Goal: Information Seeking & Learning: Find specific fact

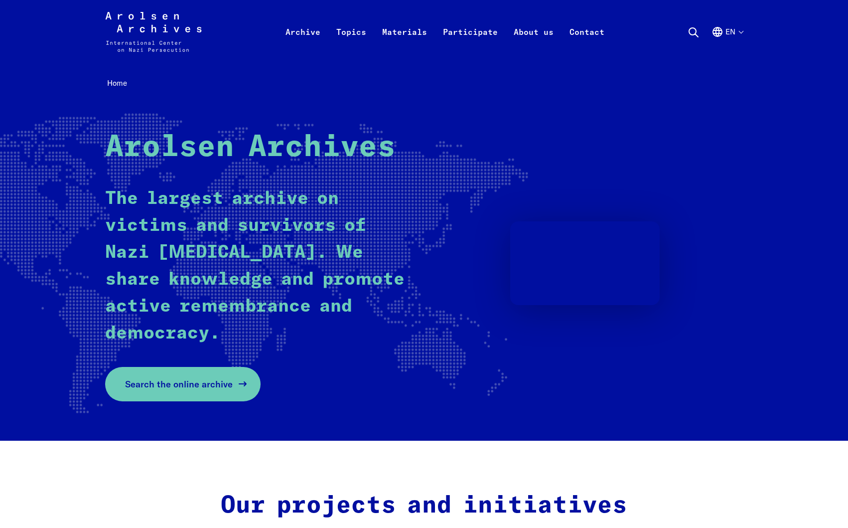
scroll to position [0, 0]
click at [251, 390] on link "Search the online archive" at bounding box center [183, 384] width 156 height 34
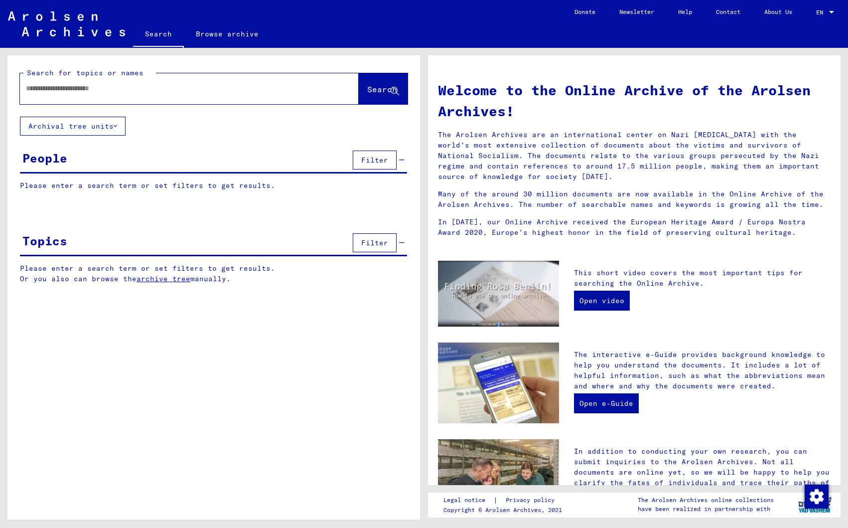
click at [112, 86] on input "text" at bounding box center [177, 88] width 303 height 10
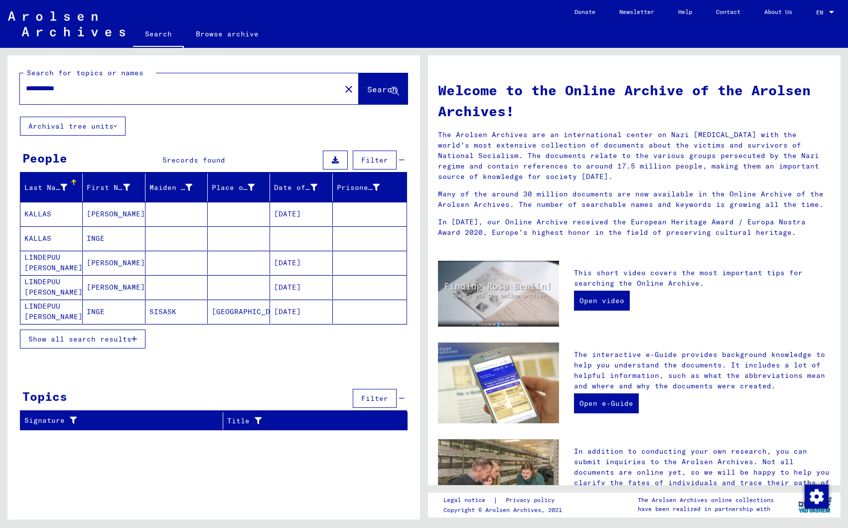
click at [94, 211] on mat-cell "[PERSON_NAME]" at bounding box center [114, 214] width 62 height 24
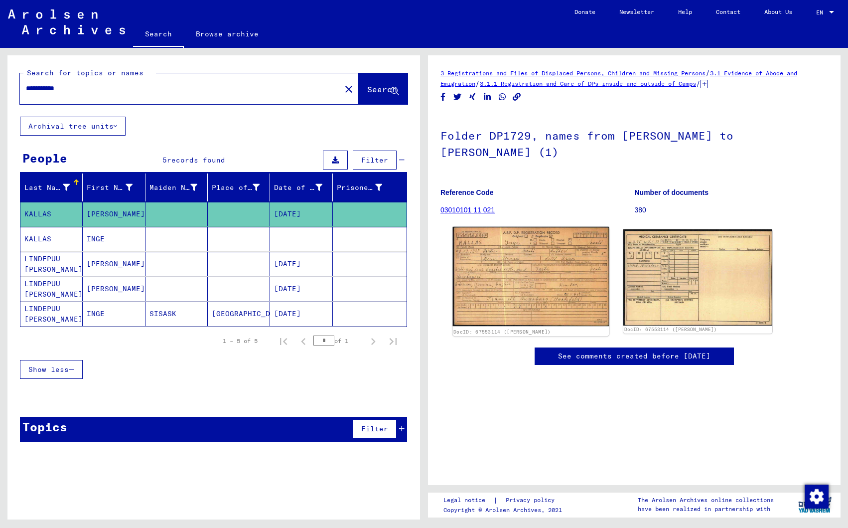
click at [515, 269] on img at bounding box center [531, 277] width 157 height 100
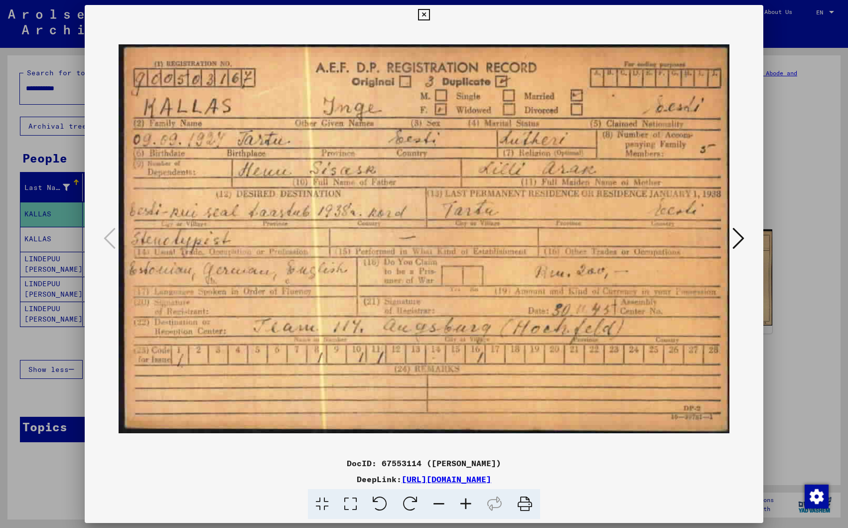
click at [430, 13] on icon at bounding box center [423, 15] width 11 height 12
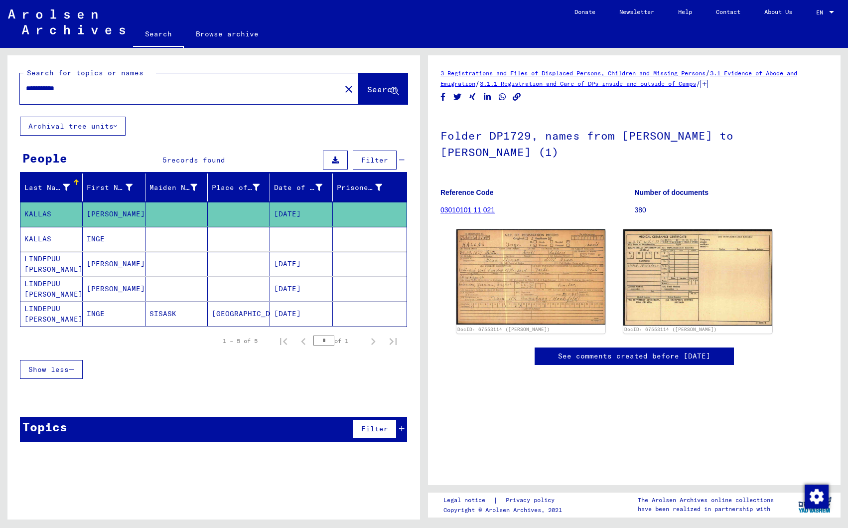
scroll to position [0, 0]
click at [115, 238] on mat-cell "INGE" at bounding box center [114, 239] width 62 height 24
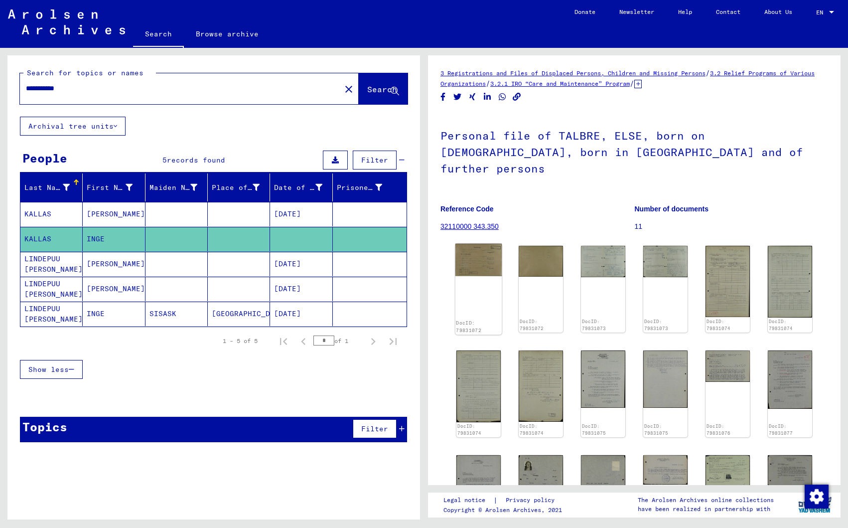
click at [468, 245] on img at bounding box center [479, 260] width 46 height 32
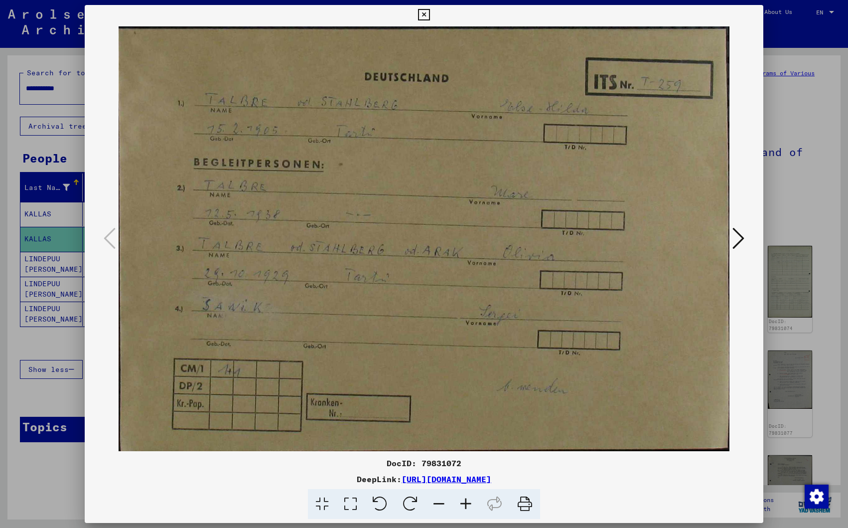
click at [741, 235] on icon at bounding box center [739, 238] width 12 height 24
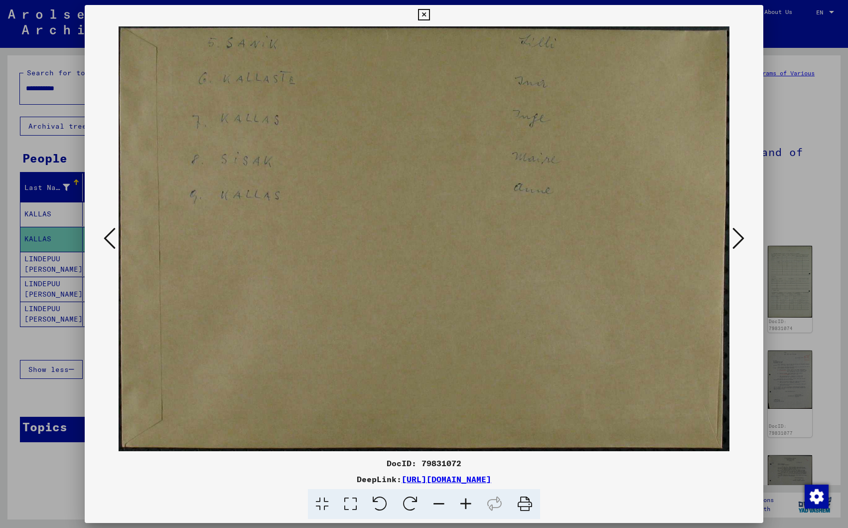
click at [741, 239] on icon at bounding box center [739, 238] width 12 height 24
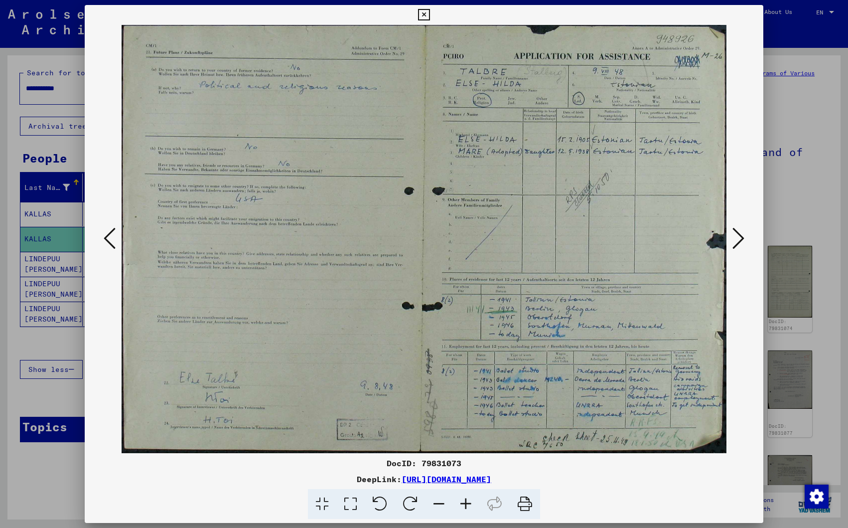
click at [741, 239] on icon at bounding box center [739, 238] width 12 height 24
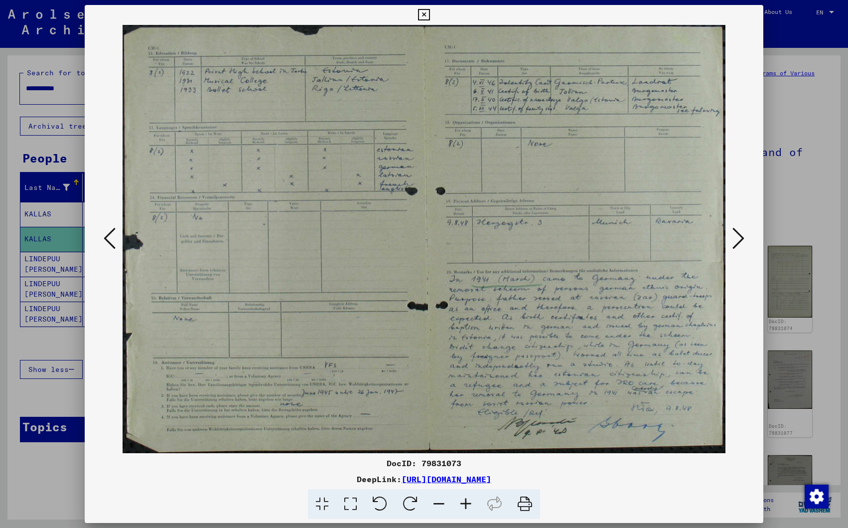
click at [741, 239] on icon at bounding box center [739, 238] width 12 height 24
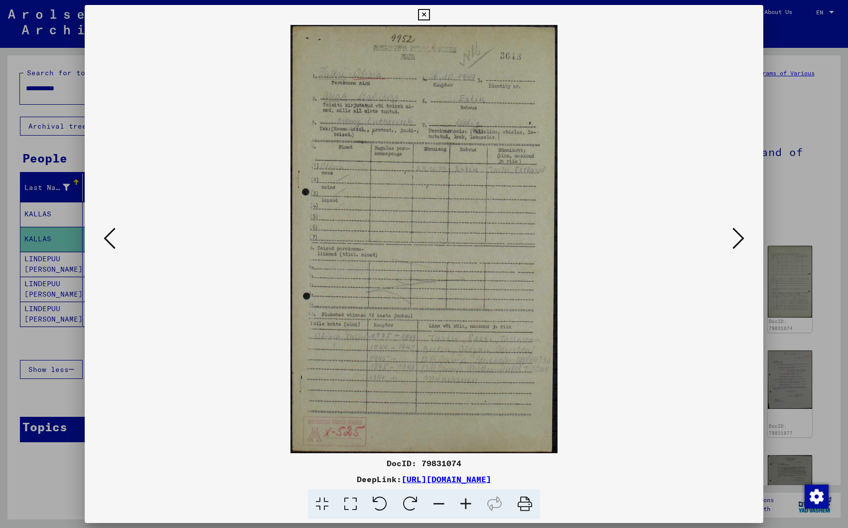
click at [741, 239] on icon at bounding box center [739, 238] width 12 height 24
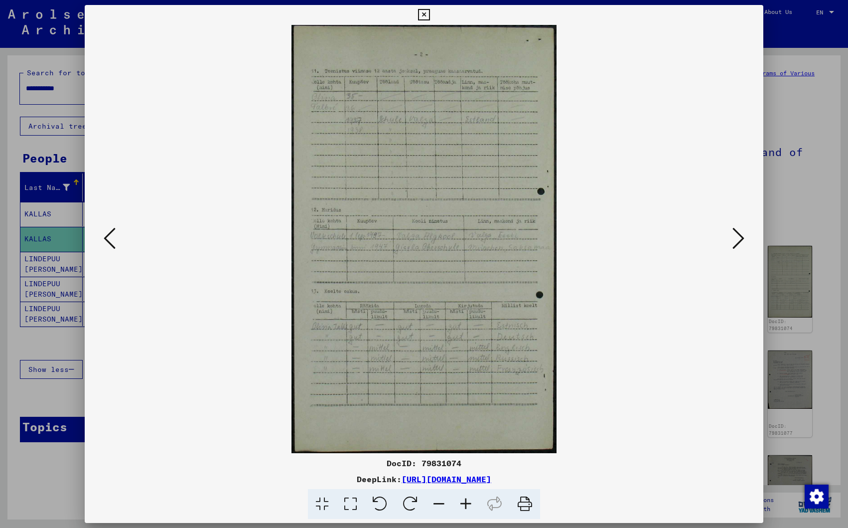
click at [741, 239] on icon at bounding box center [739, 238] width 12 height 24
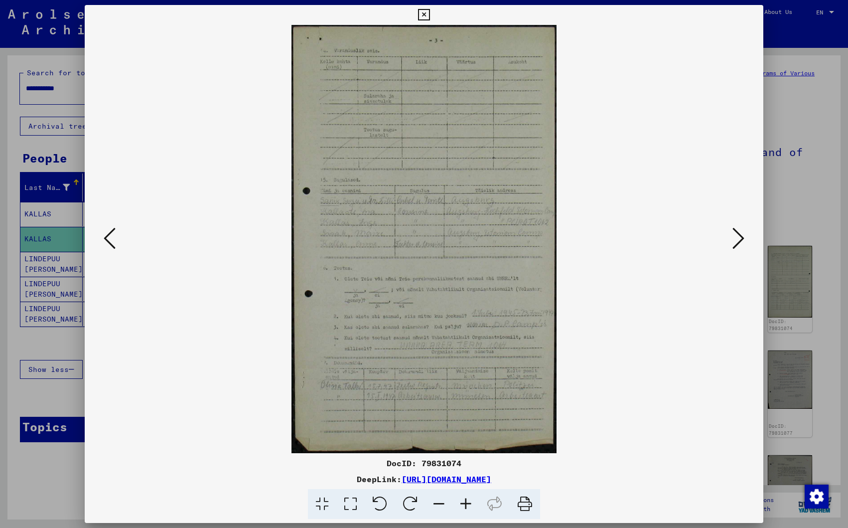
click at [741, 239] on icon at bounding box center [739, 238] width 12 height 24
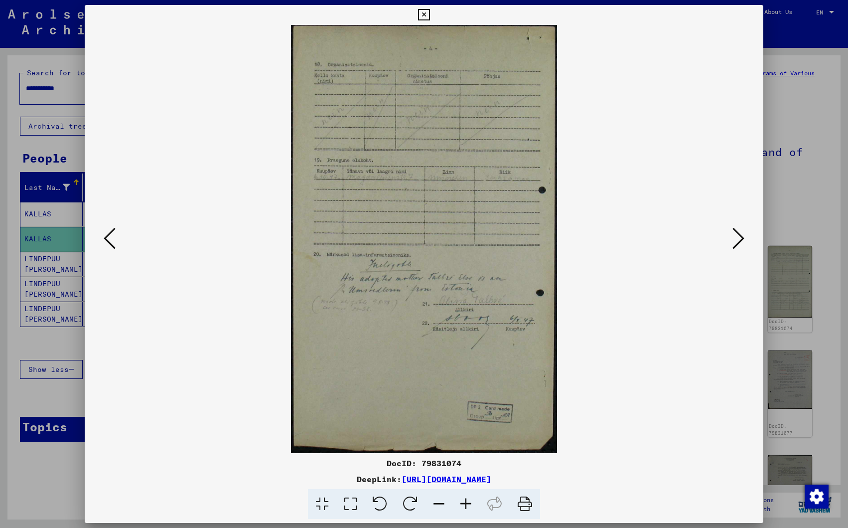
click at [741, 239] on icon at bounding box center [739, 238] width 12 height 24
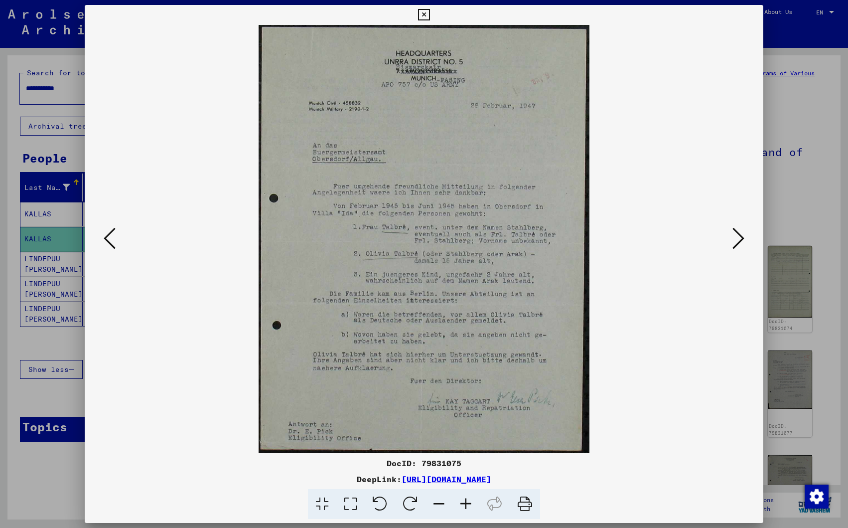
click at [741, 239] on icon at bounding box center [739, 238] width 12 height 24
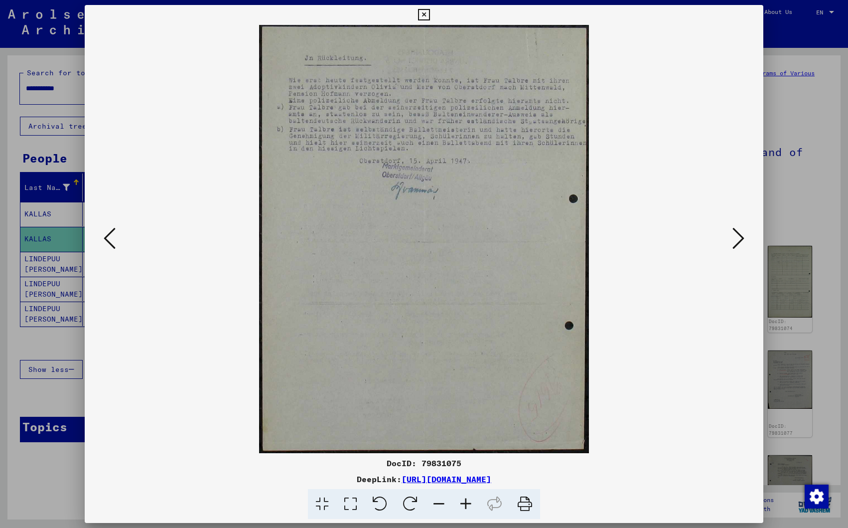
click at [741, 239] on icon at bounding box center [739, 238] width 12 height 24
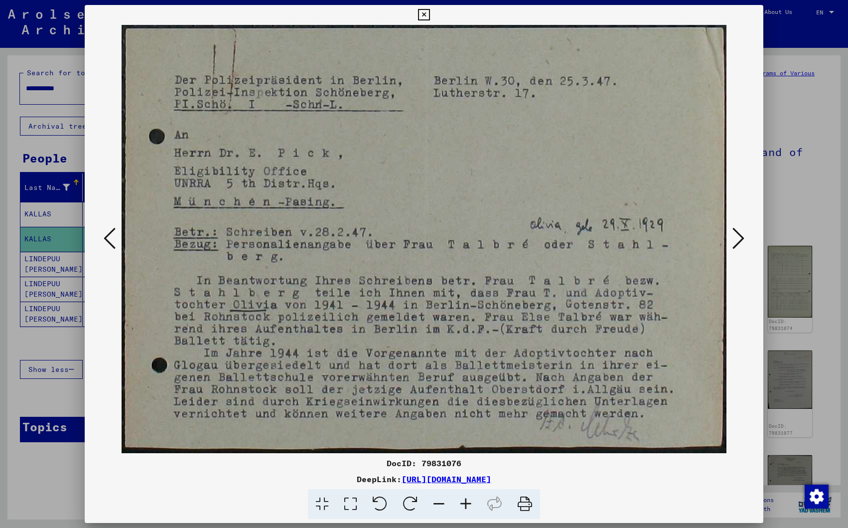
click at [741, 239] on icon at bounding box center [739, 238] width 12 height 24
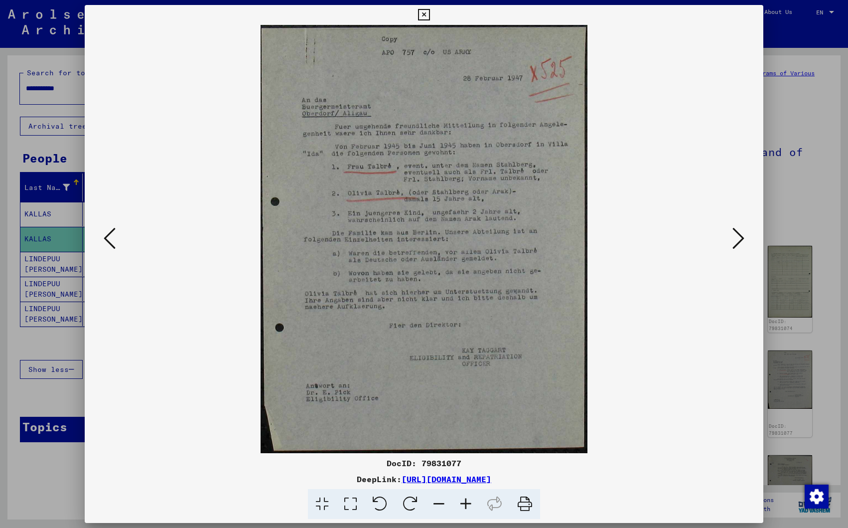
click at [741, 239] on icon at bounding box center [739, 238] width 12 height 24
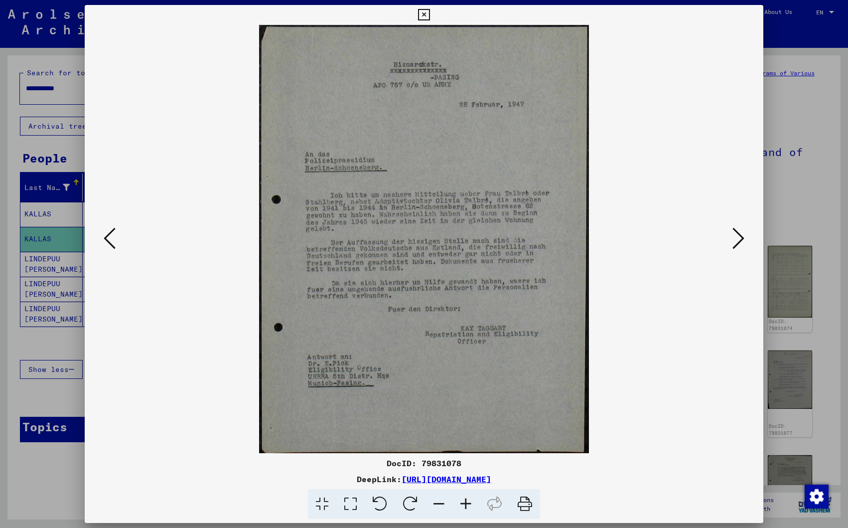
click at [741, 239] on icon at bounding box center [739, 238] width 12 height 24
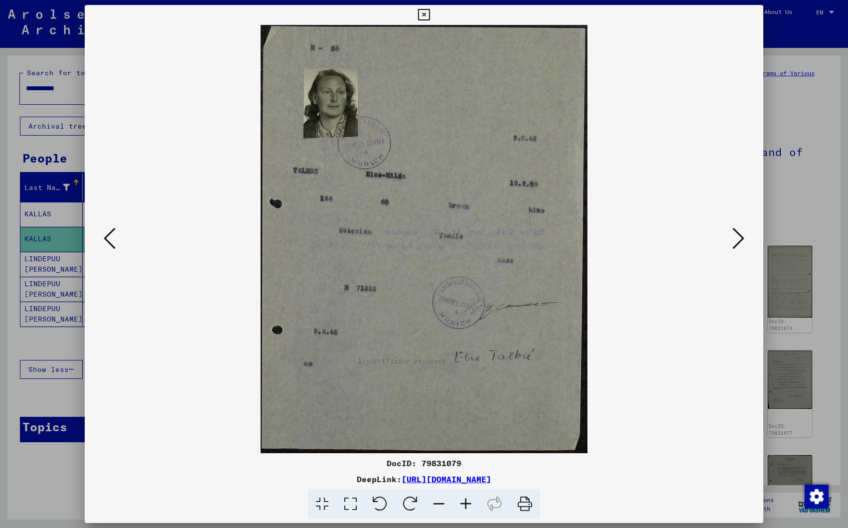
click at [741, 239] on icon at bounding box center [739, 238] width 12 height 24
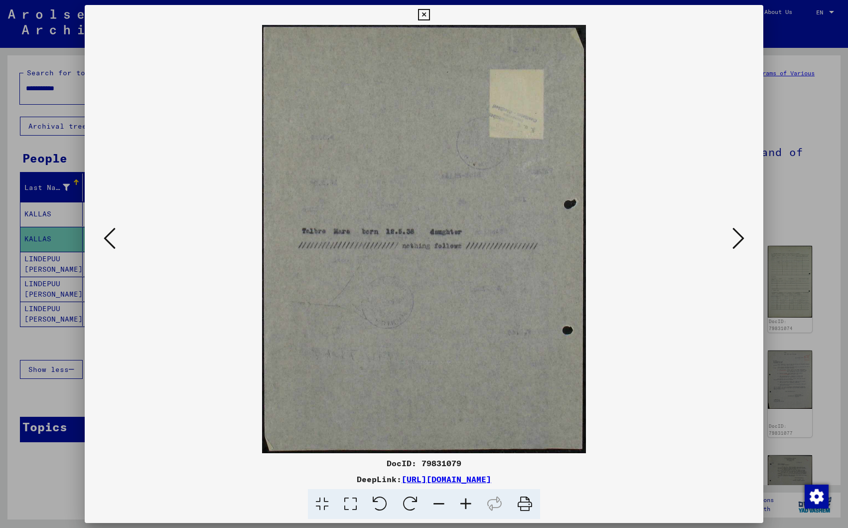
click at [741, 239] on icon at bounding box center [739, 238] width 12 height 24
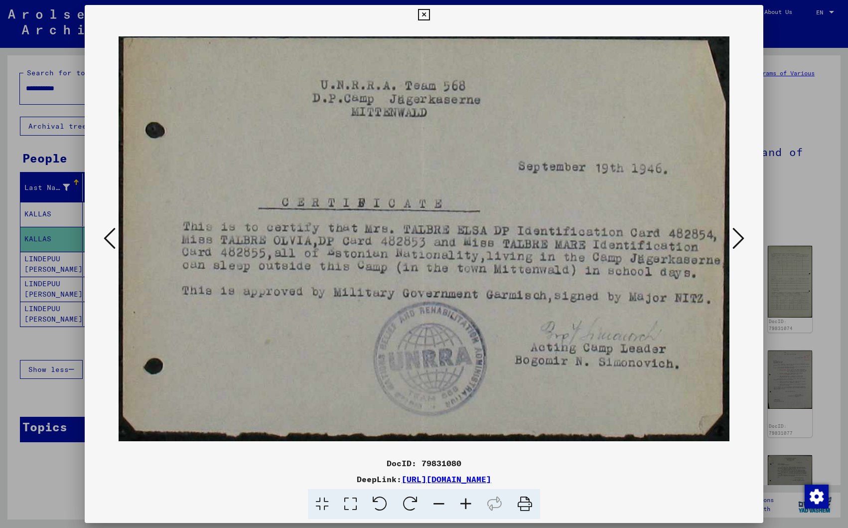
click at [741, 239] on icon at bounding box center [739, 238] width 12 height 24
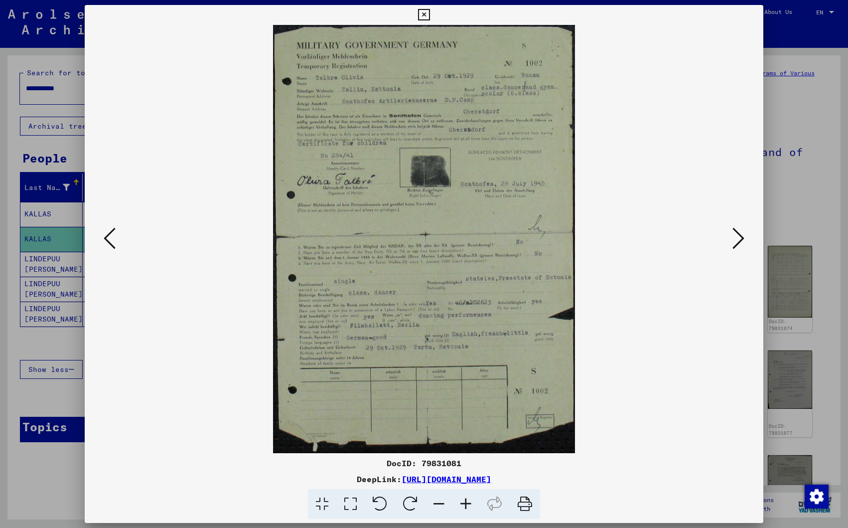
click at [741, 239] on icon at bounding box center [739, 238] width 12 height 24
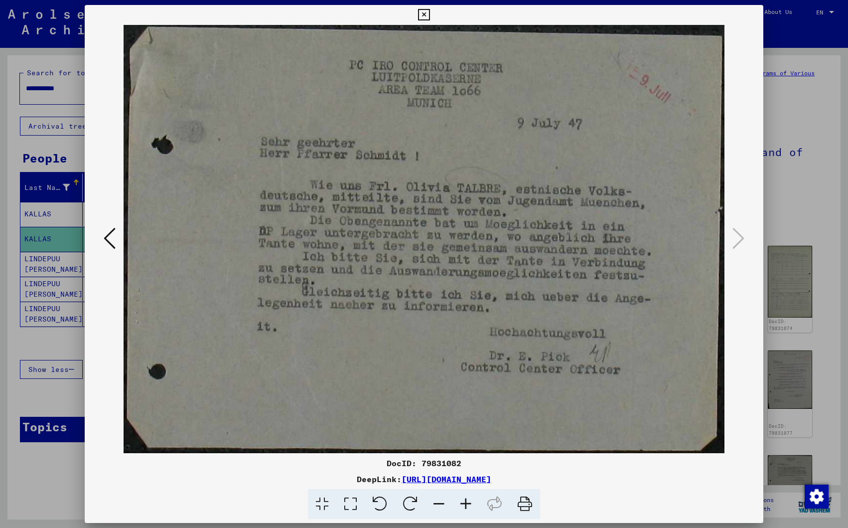
click at [430, 14] on icon at bounding box center [423, 15] width 11 height 12
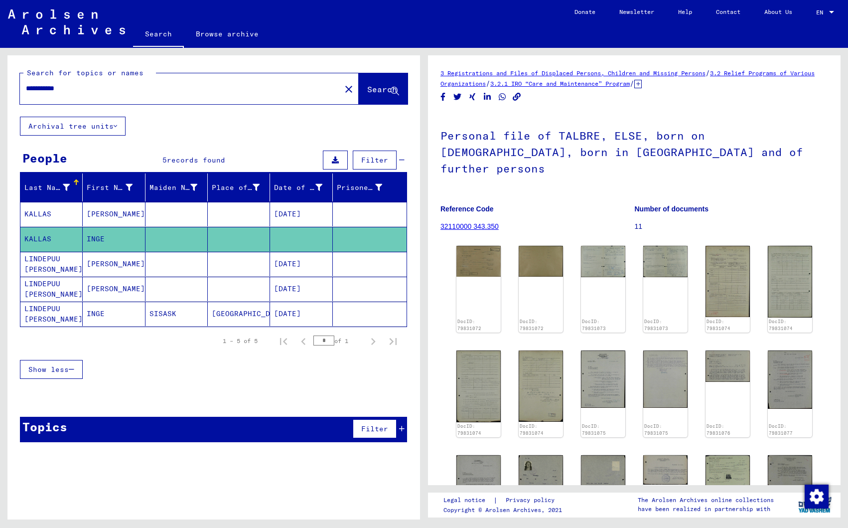
click at [105, 266] on mat-cell "[PERSON_NAME]" at bounding box center [114, 264] width 62 height 24
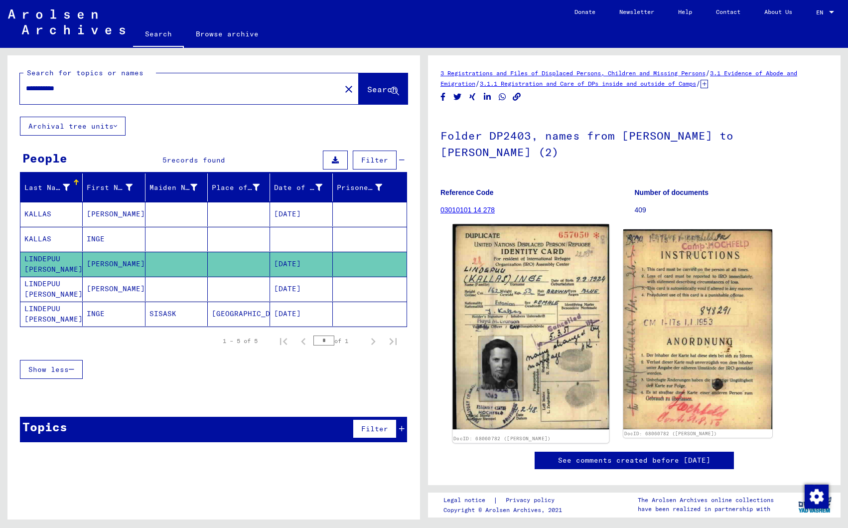
click at [553, 367] on img at bounding box center [531, 326] width 157 height 205
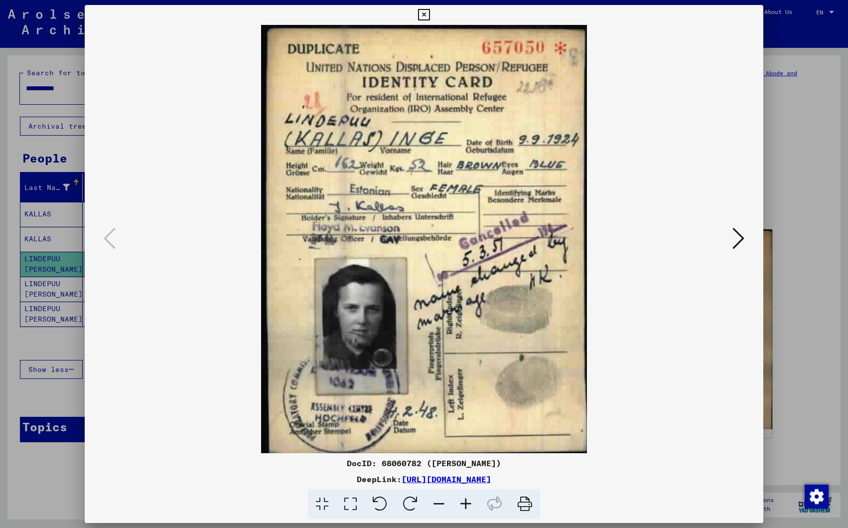
click at [430, 14] on icon at bounding box center [423, 15] width 11 height 12
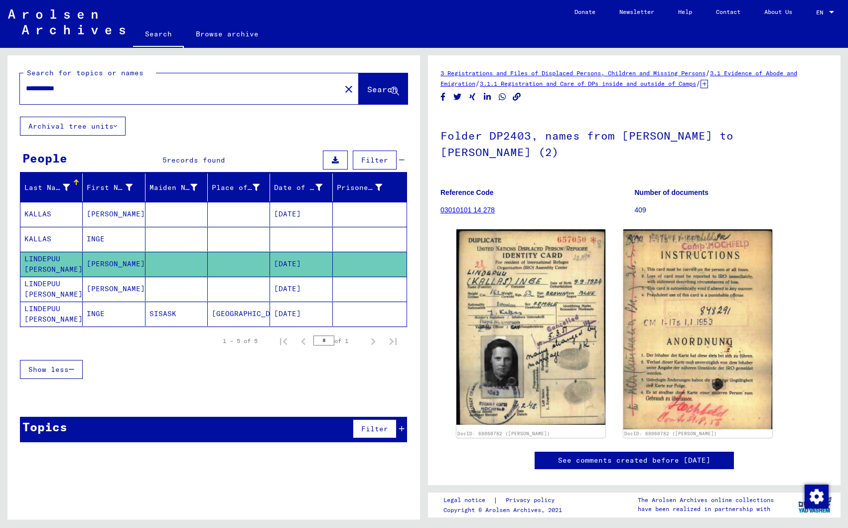
click at [99, 290] on mat-cell "[PERSON_NAME]" at bounding box center [114, 289] width 62 height 24
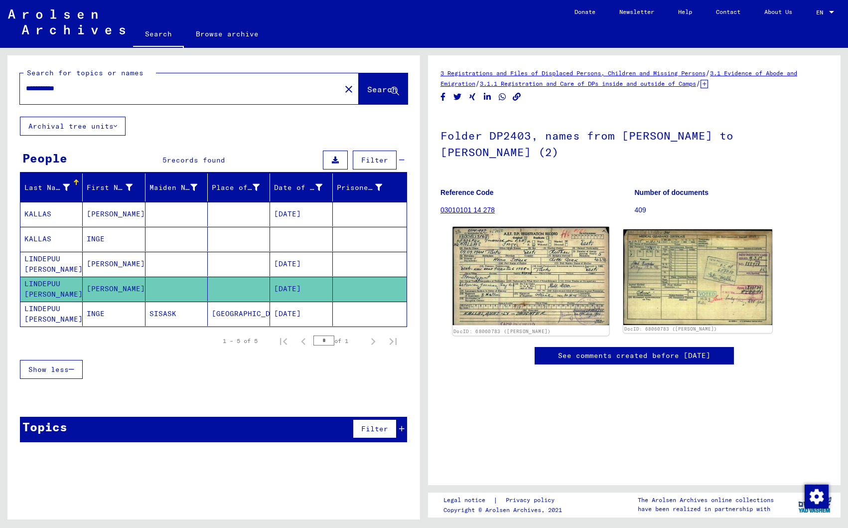
click at [537, 291] on img at bounding box center [531, 276] width 157 height 99
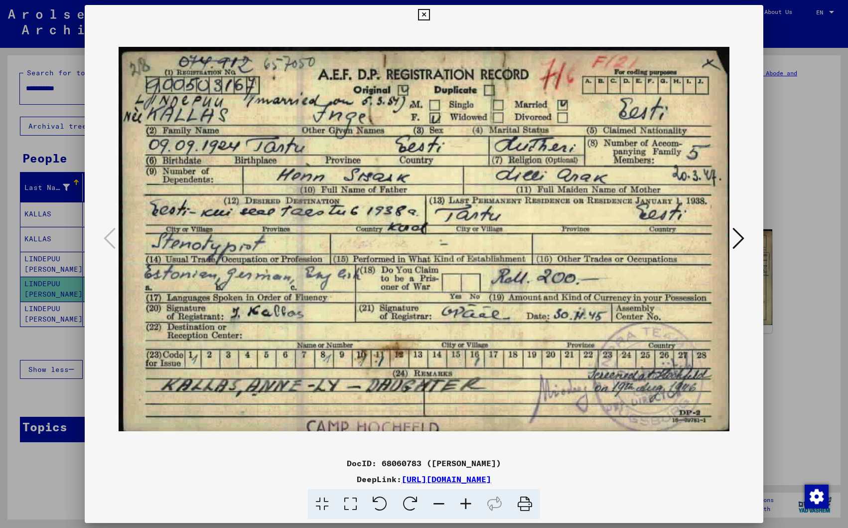
click at [430, 14] on icon at bounding box center [423, 15] width 11 height 12
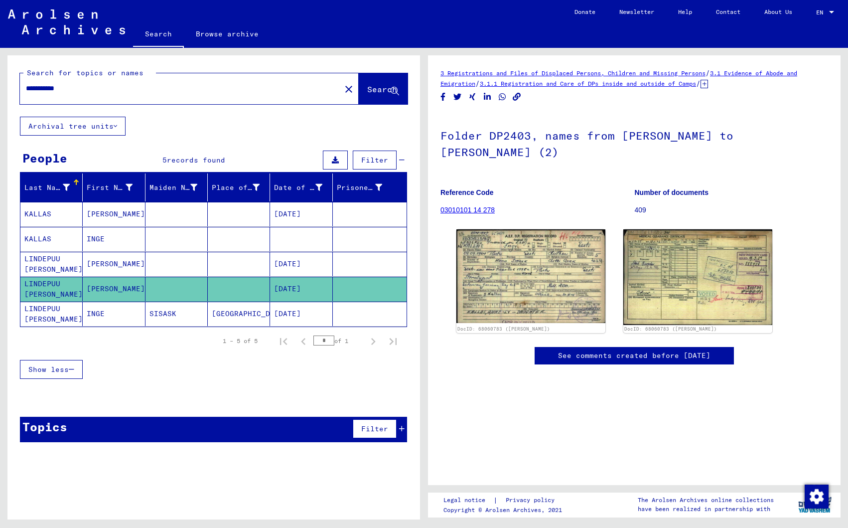
click at [36, 314] on mat-cell "LINDEPUU [PERSON_NAME]" at bounding box center [51, 314] width 62 height 24
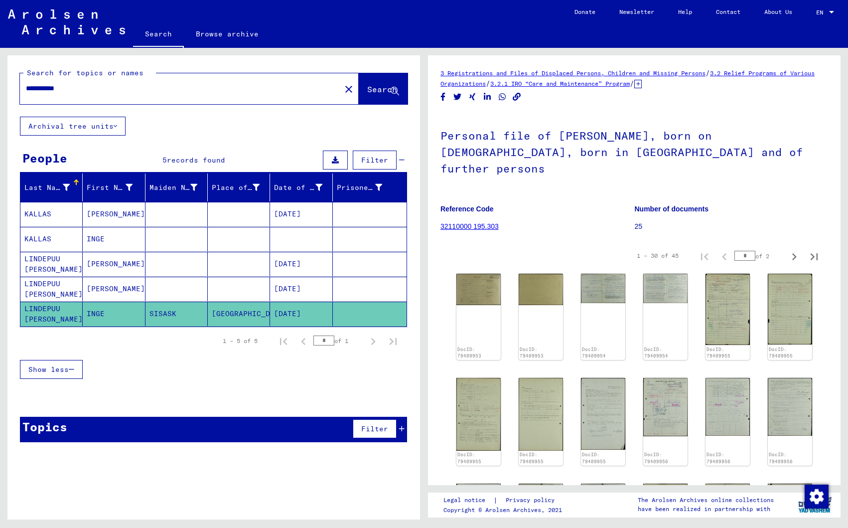
scroll to position [0, 0]
click at [478, 276] on img at bounding box center [479, 288] width 46 height 32
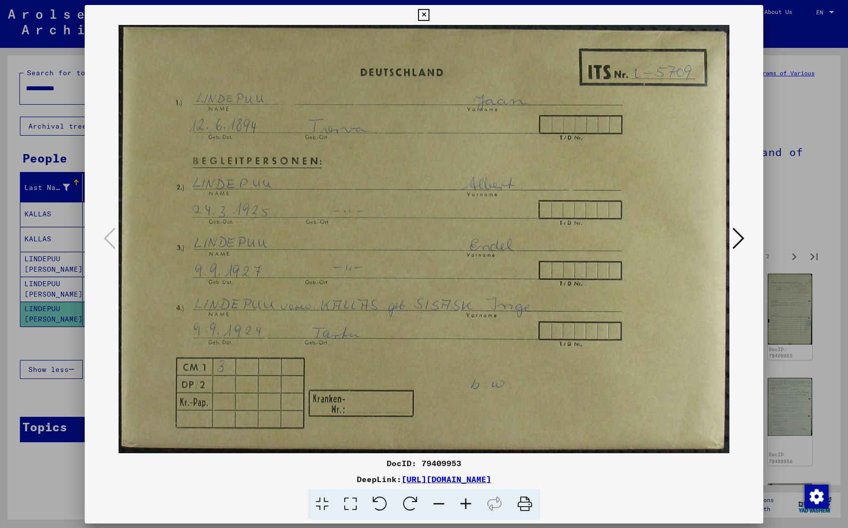
scroll to position [0, 0]
click at [739, 234] on icon at bounding box center [739, 238] width 12 height 24
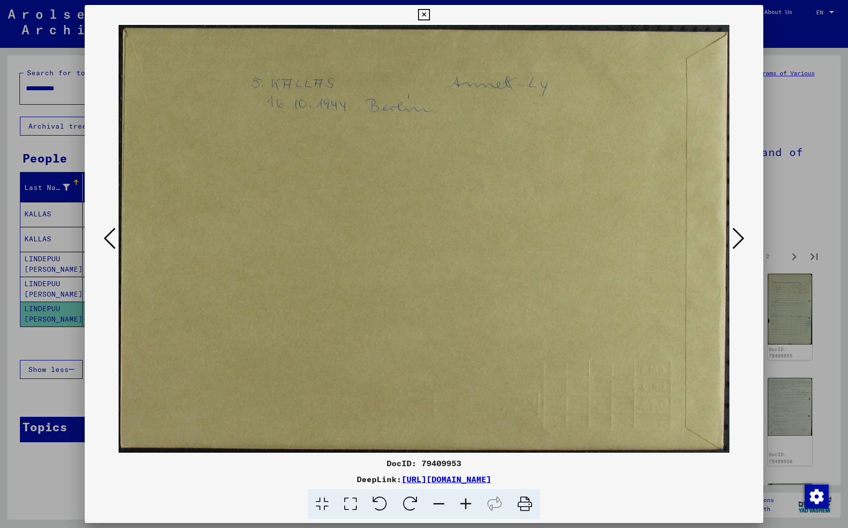
click at [739, 235] on icon at bounding box center [739, 238] width 12 height 24
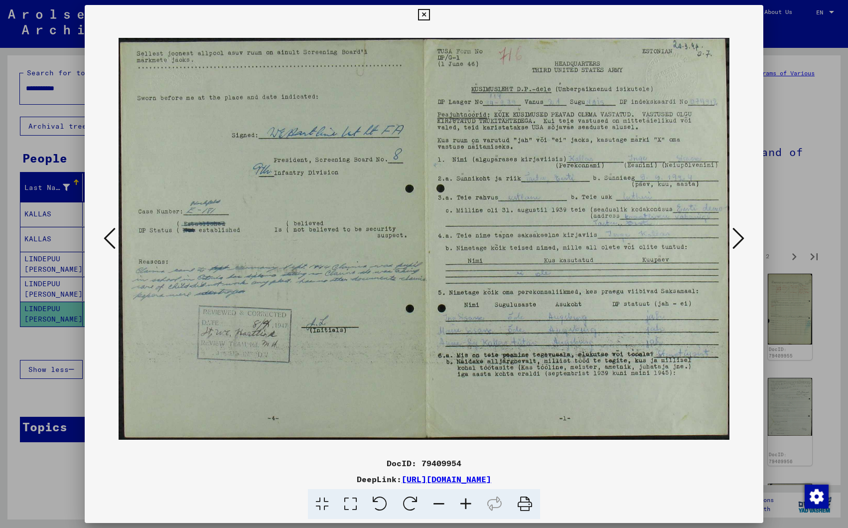
click at [739, 235] on icon at bounding box center [739, 238] width 12 height 24
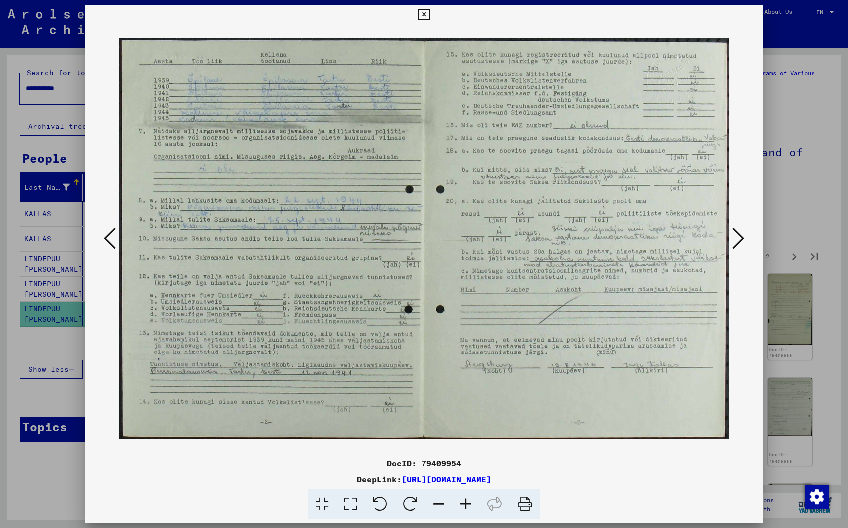
click at [739, 235] on icon at bounding box center [739, 238] width 12 height 24
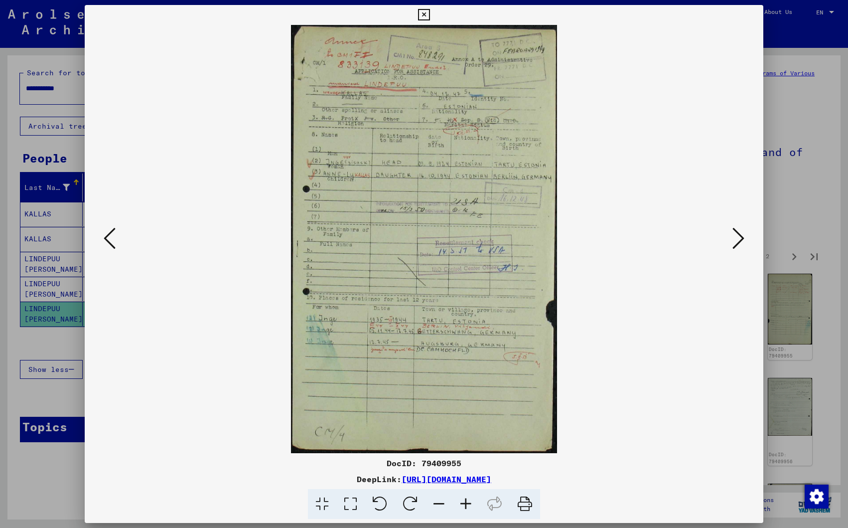
click at [739, 235] on icon at bounding box center [739, 238] width 12 height 24
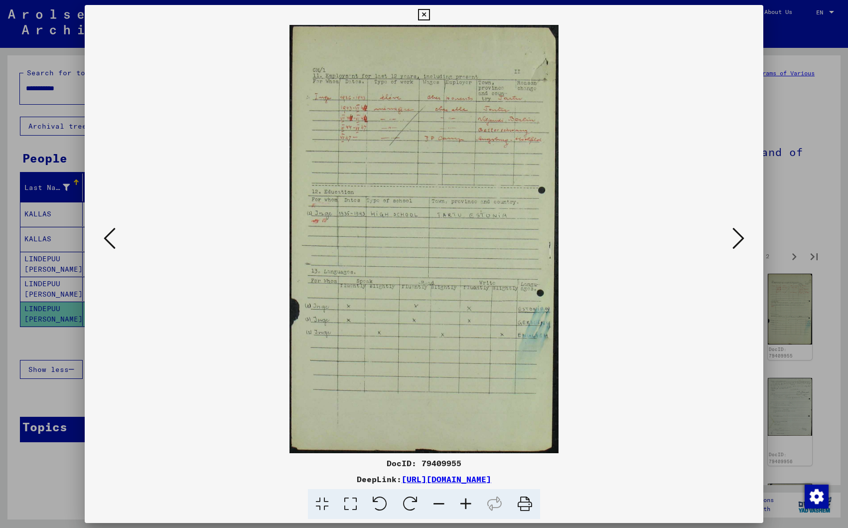
click at [739, 235] on icon at bounding box center [739, 238] width 12 height 24
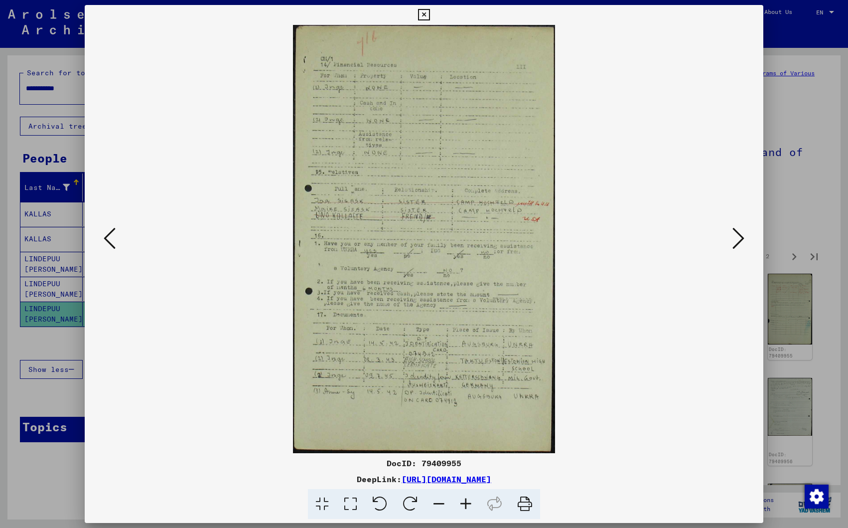
click at [739, 235] on icon at bounding box center [739, 238] width 12 height 24
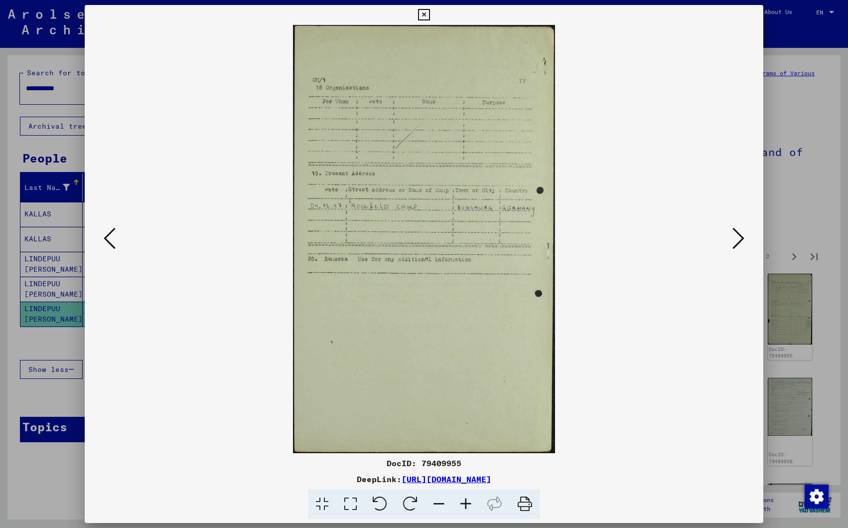
click at [739, 235] on icon at bounding box center [739, 238] width 12 height 24
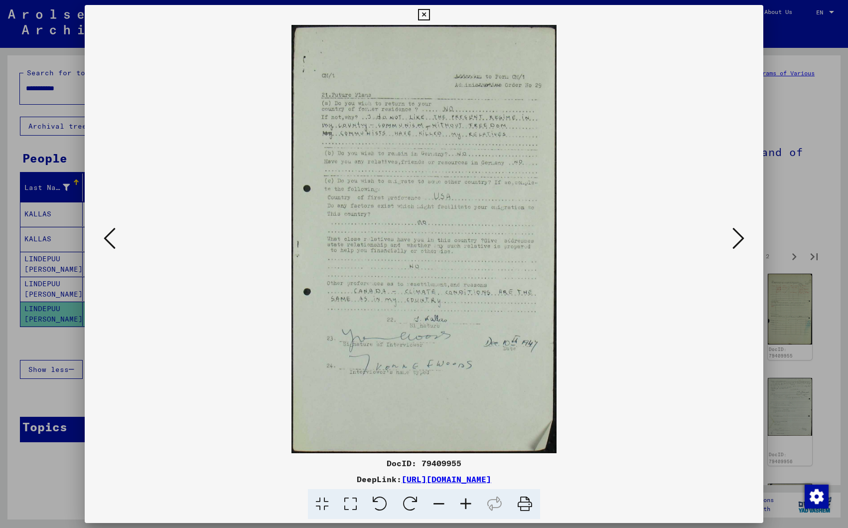
click at [739, 235] on icon at bounding box center [739, 238] width 12 height 24
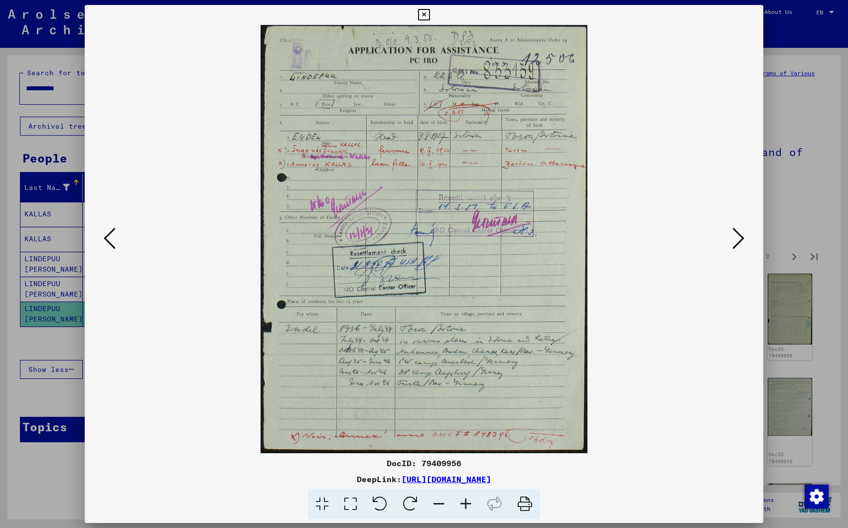
click at [739, 235] on icon at bounding box center [739, 238] width 12 height 24
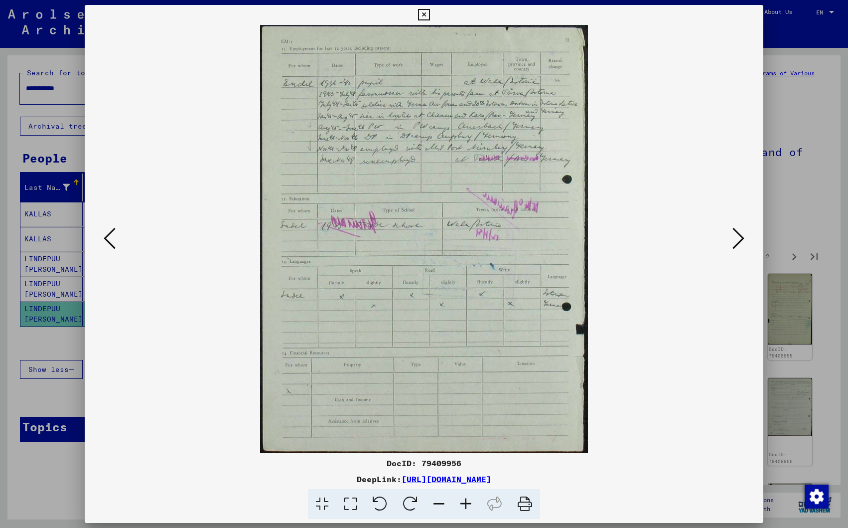
click at [739, 235] on icon at bounding box center [739, 238] width 12 height 24
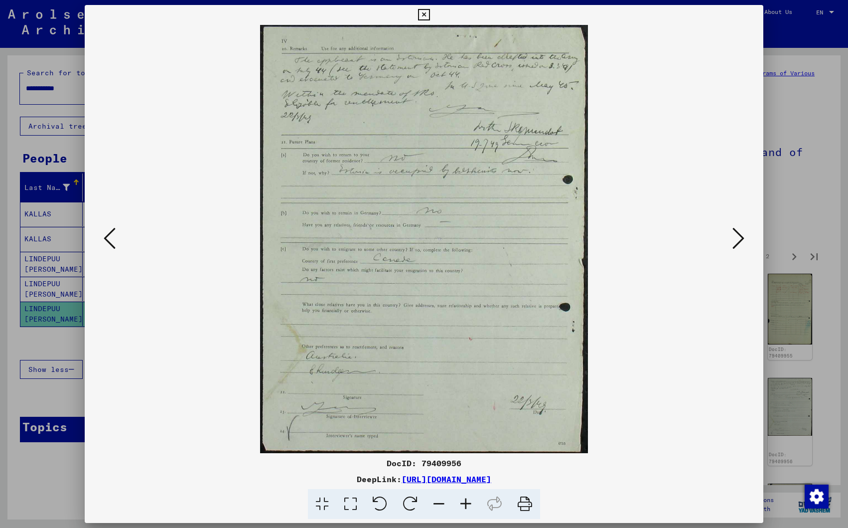
click at [739, 235] on icon at bounding box center [739, 238] width 12 height 24
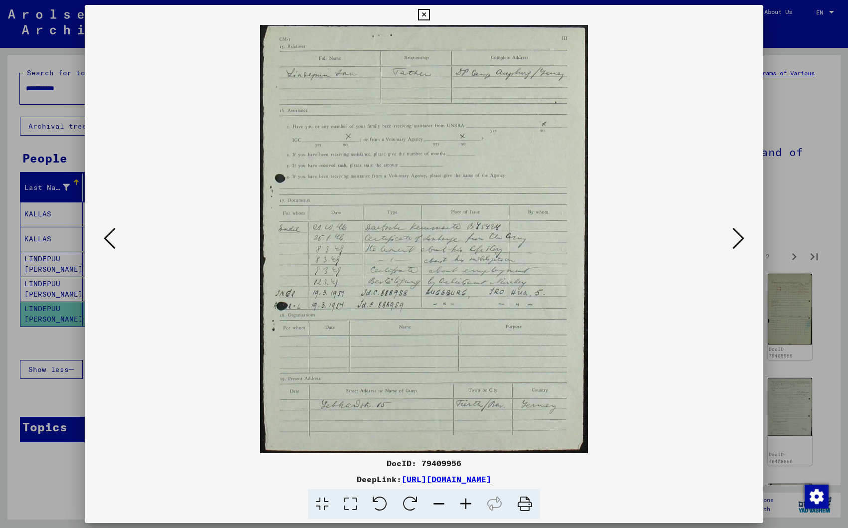
click at [739, 235] on icon at bounding box center [739, 238] width 12 height 24
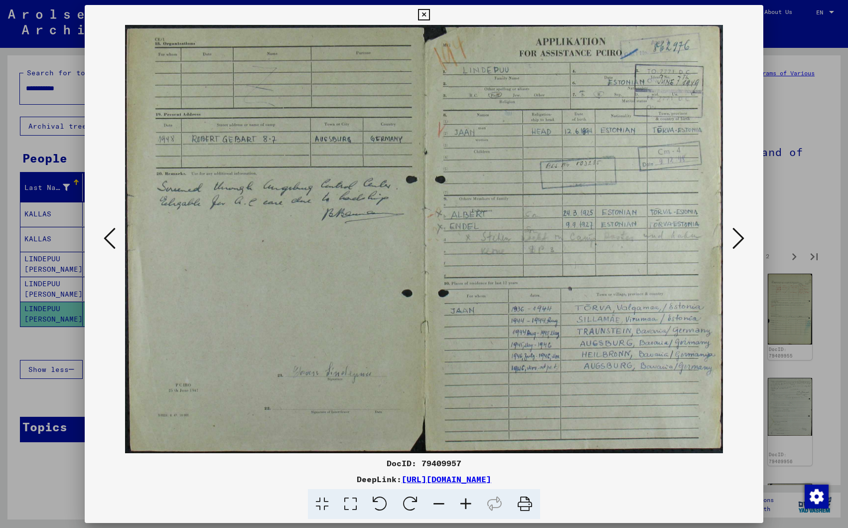
click at [739, 235] on icon at bounding box center [739, 238] width 12 height 24
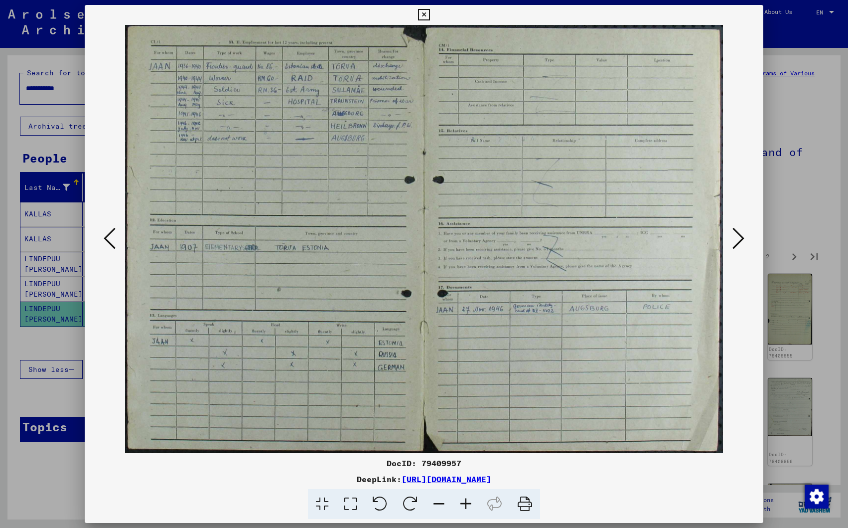
click at [739, 235] on icon at bounding box center [739, 238] width 12 height 24
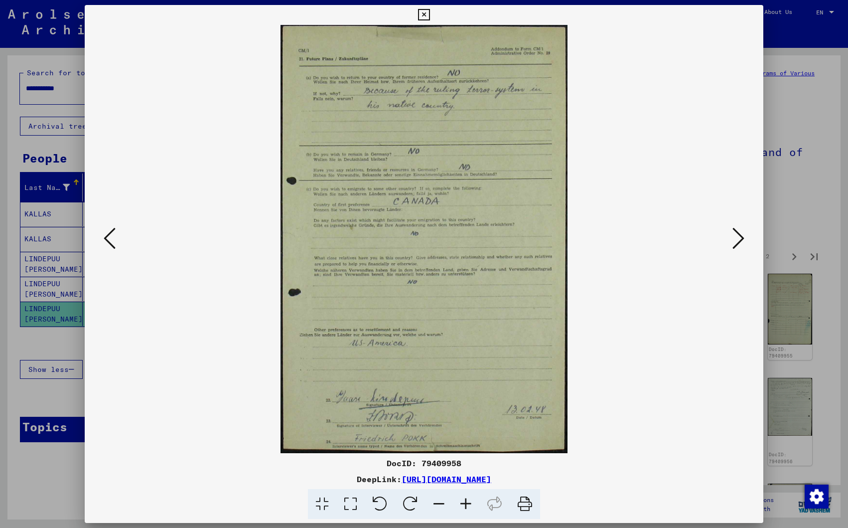
click at [739, 235] on icon at bounding box center [739, 238] width 12 height 24
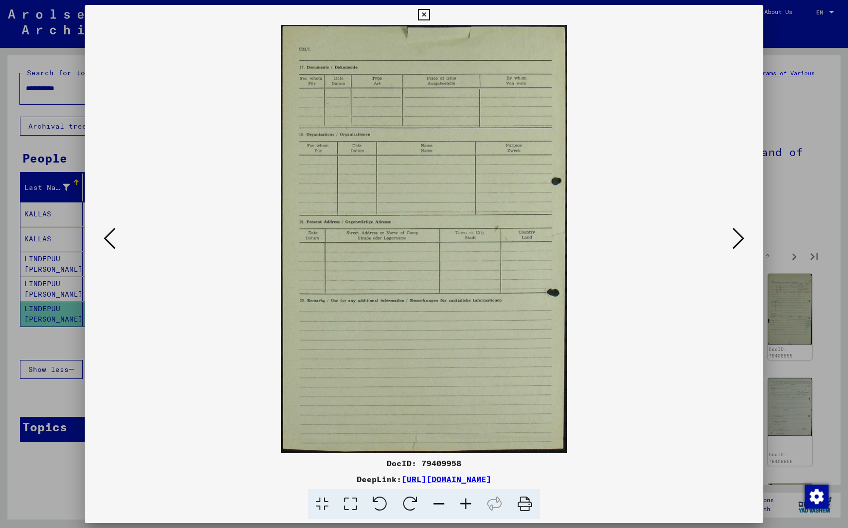
click at [739, 235] on icon at bounding box center [739, 238] width 12 height 24
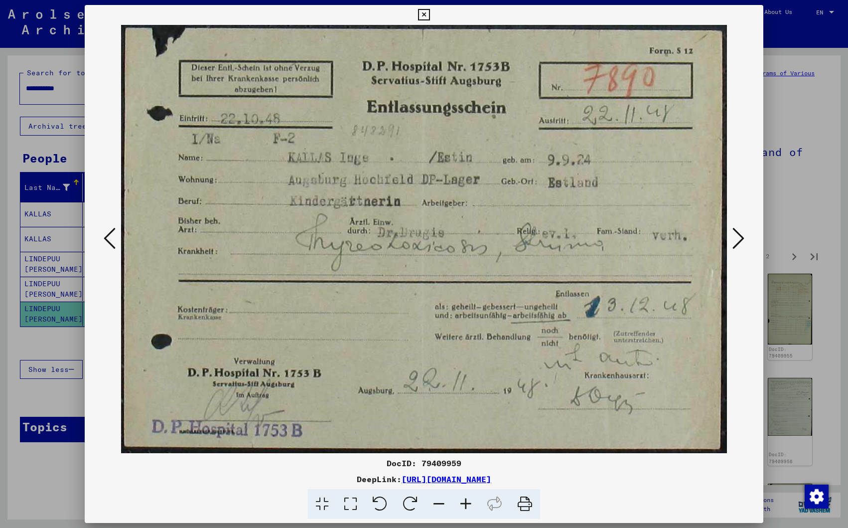
click at [739, 235] on icon at bounding box center [739, 238] width 12 height 24
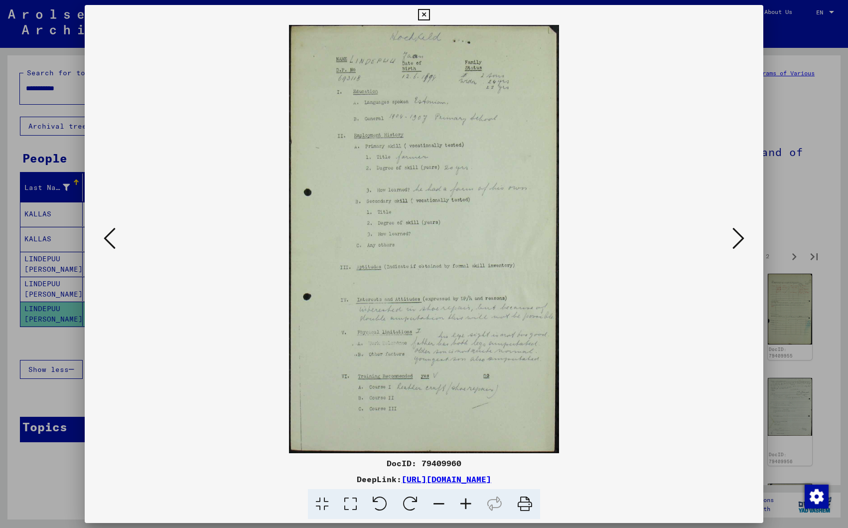
click at [739, 235] on icon at bounding box center [739, 238] width 12 height 24
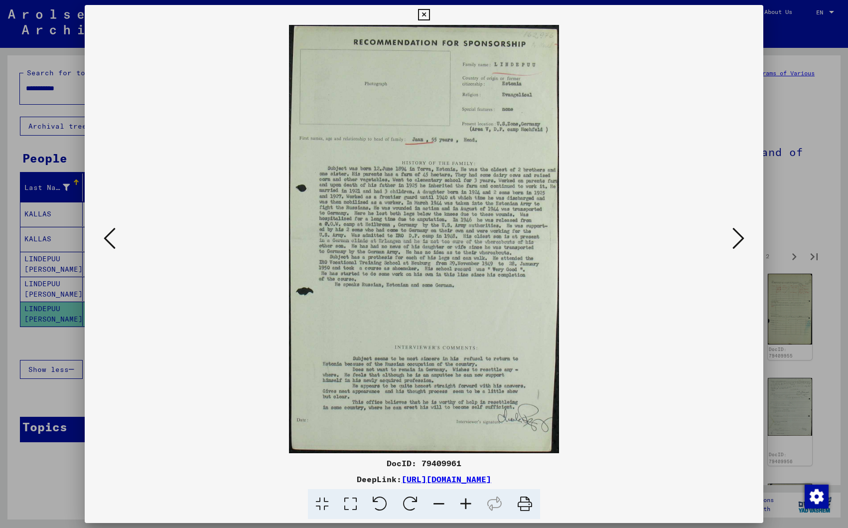
click at [739, 235] on icon at bounding box center [739, 238] width 12 height 24
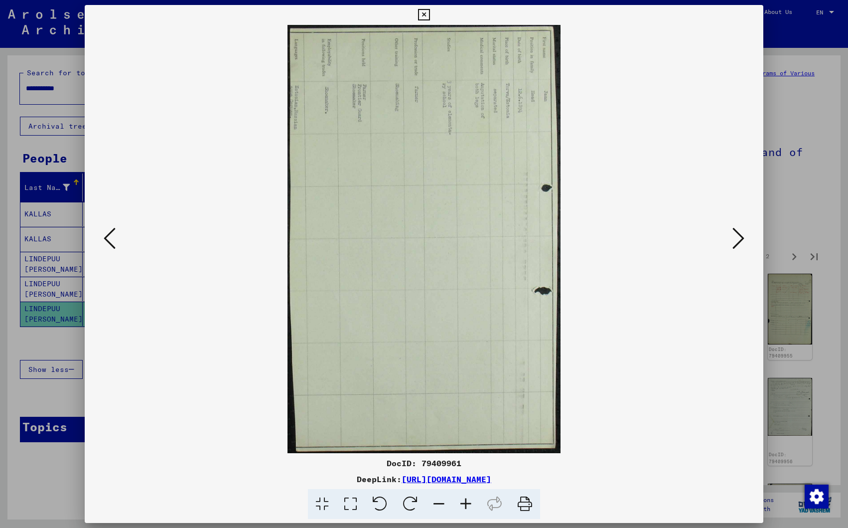
click at [739, 235] on icon at bounding box center [739, 238] width 12 height 24
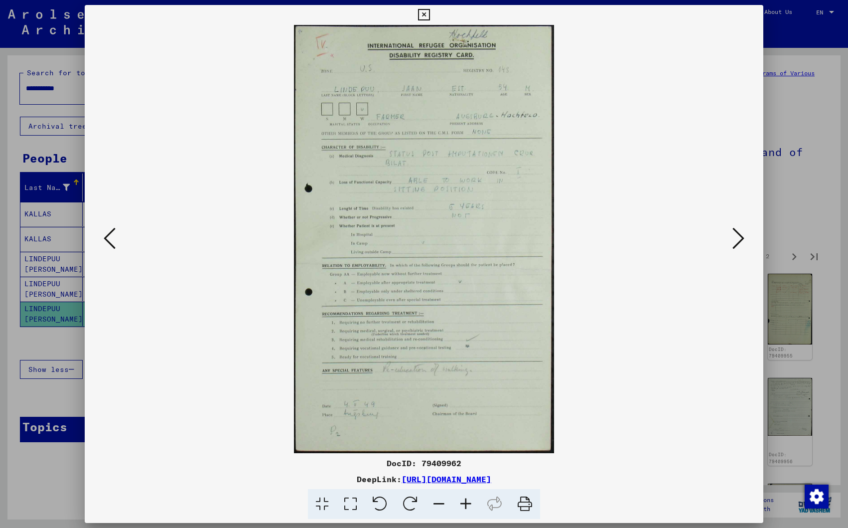
click at [739, 235] on icon at bounding box center [739, 238] width 12 height 24
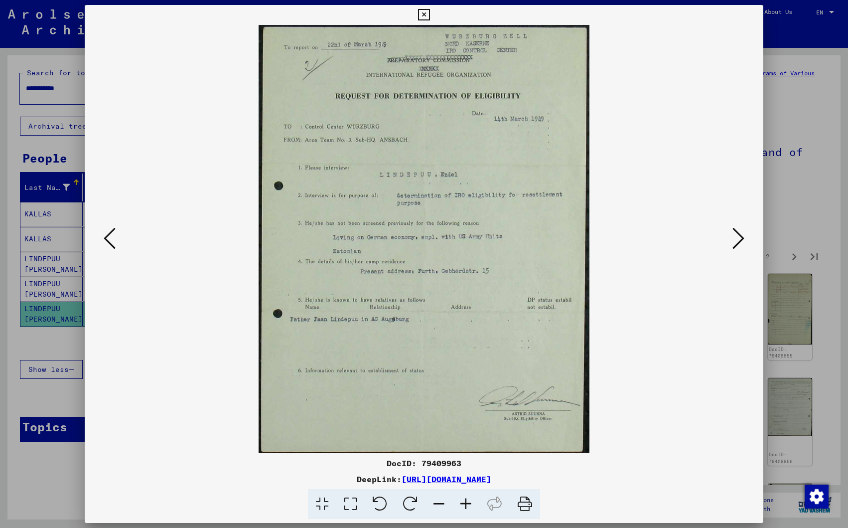
click at [739, 235] on icon at bounding box center [739, 238] width 12 height 24
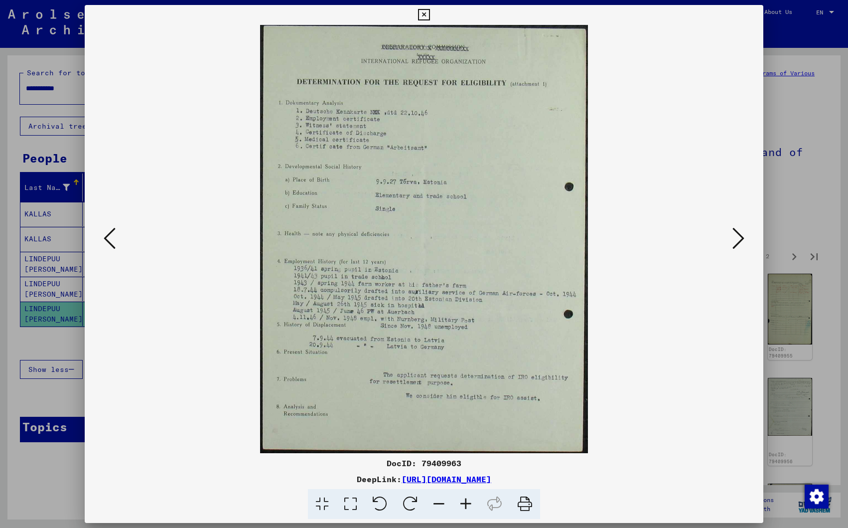
click at [739, 235] on icon at bounding box center [739, 238] width 12 height 24
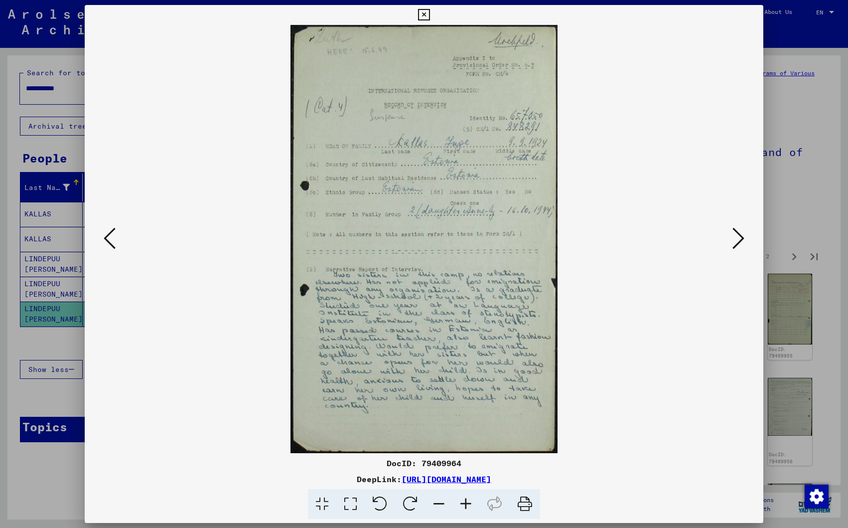
click at [739, 235] on icon at bounding box center [739, 238] width 12 height 24
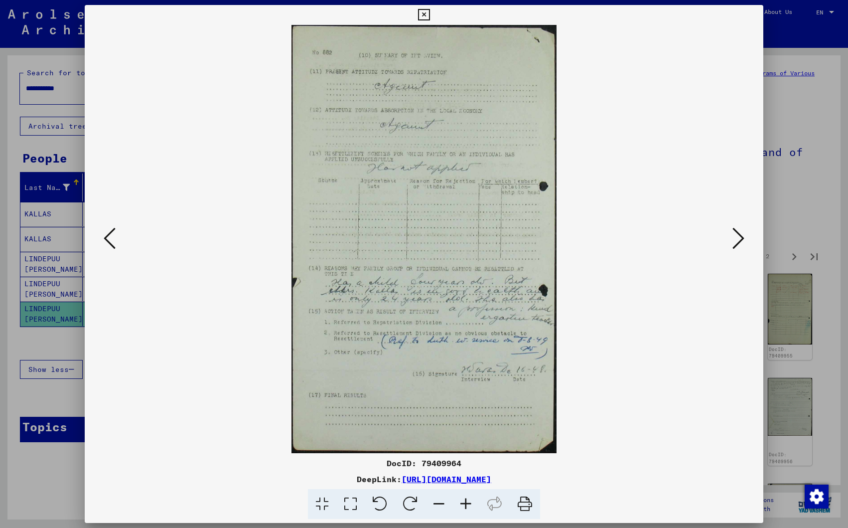
click at [739, 235] on icon at bounding box center [739, 238] width 12 height 24
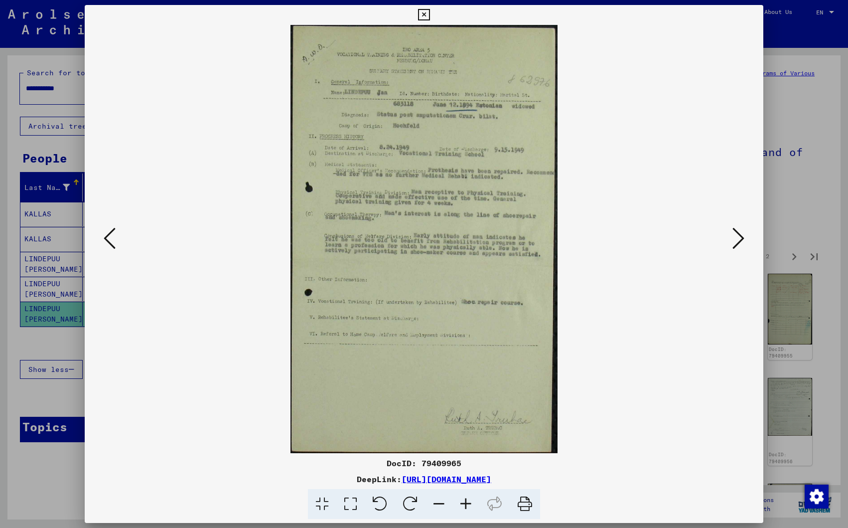
click at [739, 235] on icon at bounding box center [739, 238] width 12 height 24
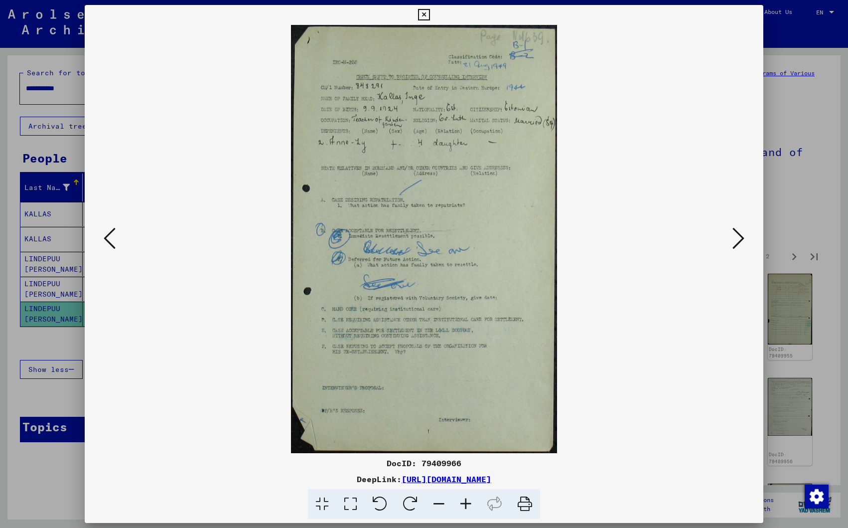
click at [739, 235] on icon at bounding box center [739, 238] width 12 height 24
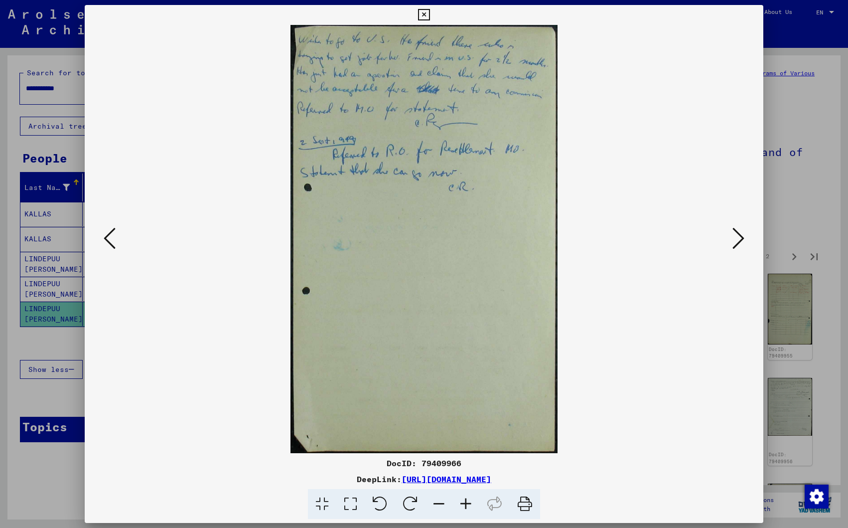
click at [739, 235] on icon at bounding box center [739, 238] width 12 height 24
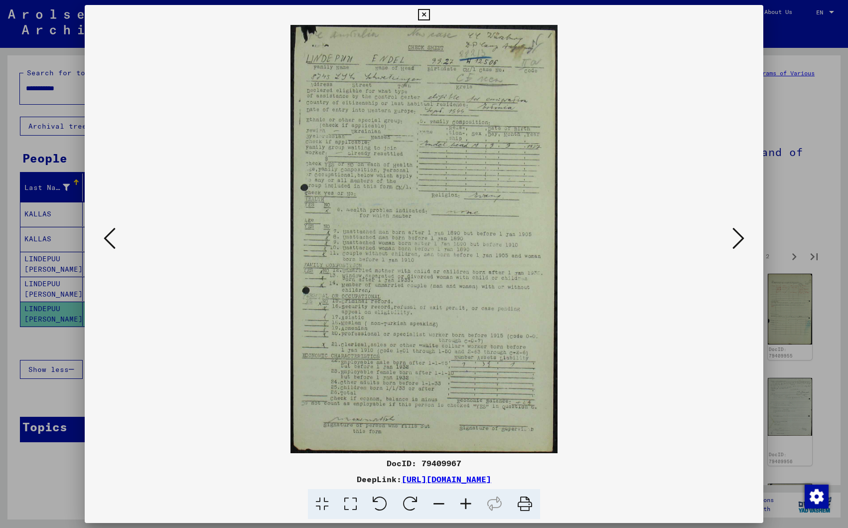
click at [739, 235] on icon at bounding box center [739, 238] width 12 height 24
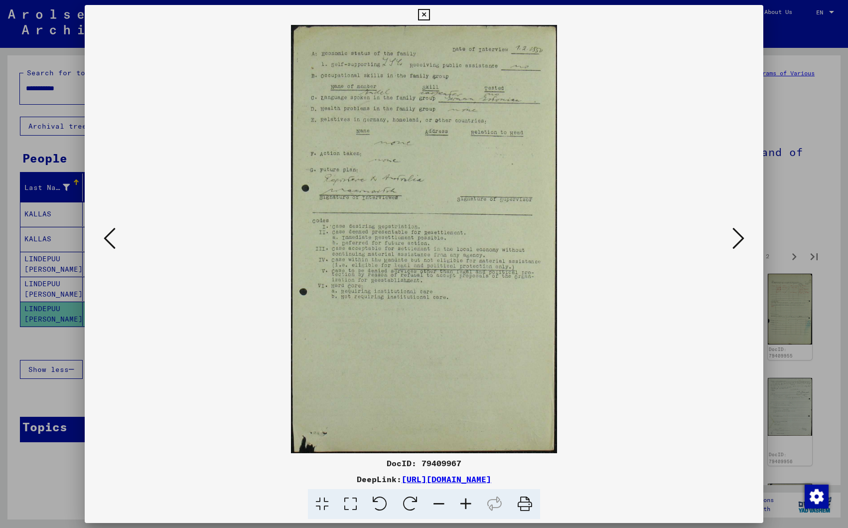
click at [739, 235] on icon at bounding box center [739, 238] width 12 height 24
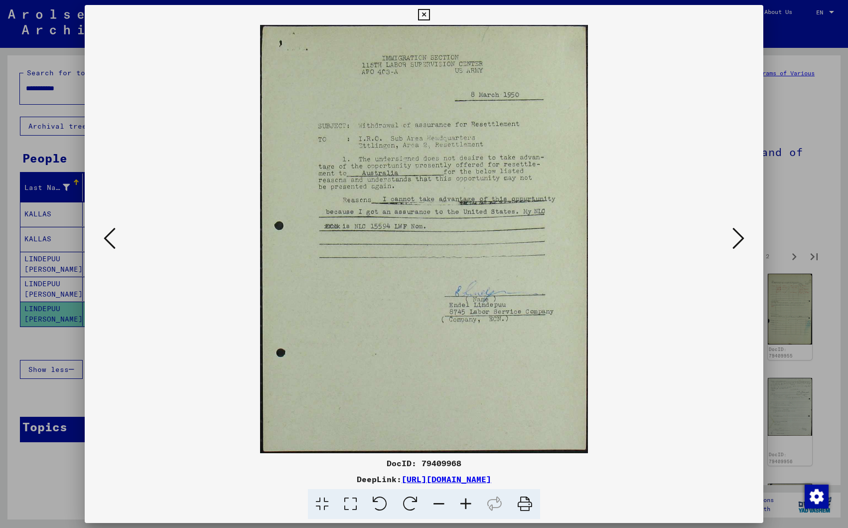
click at [739, 235] on icon at bounding box center [739, 238] width 12 height 24
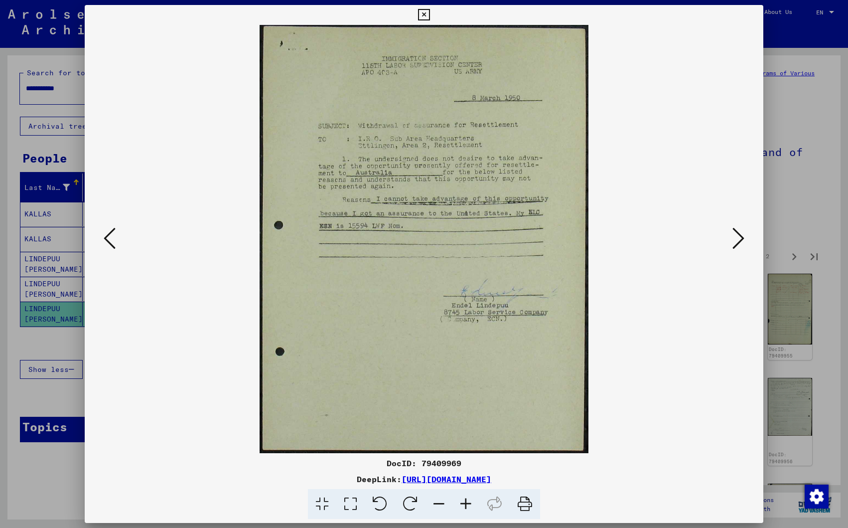
click at [430, 11] on icon at bounding box center [423, 15] width 11 height 12
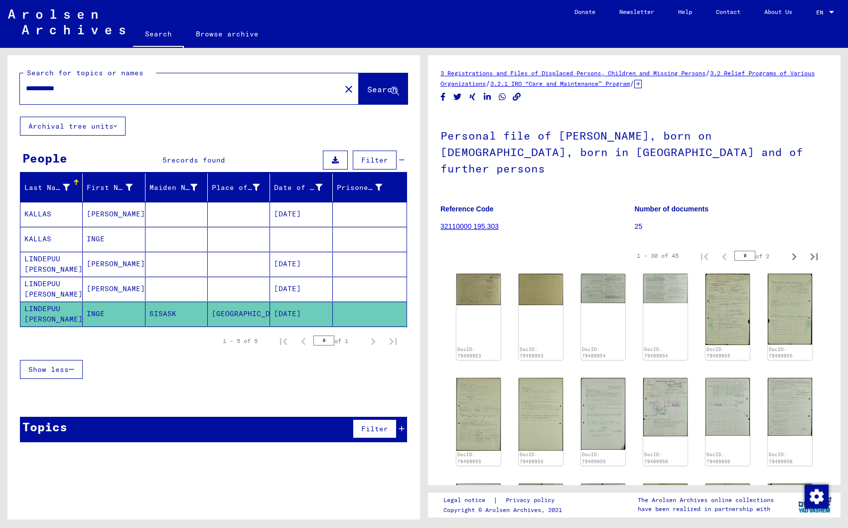
drag, startPoint x: 44, startPoint y: 88, endPoint x: 14, endPoint y: 83, distance: 30.7
click at [10, 85] on div "**********" at bounding box center [213, 85] width 413 height 61
type input "**********"
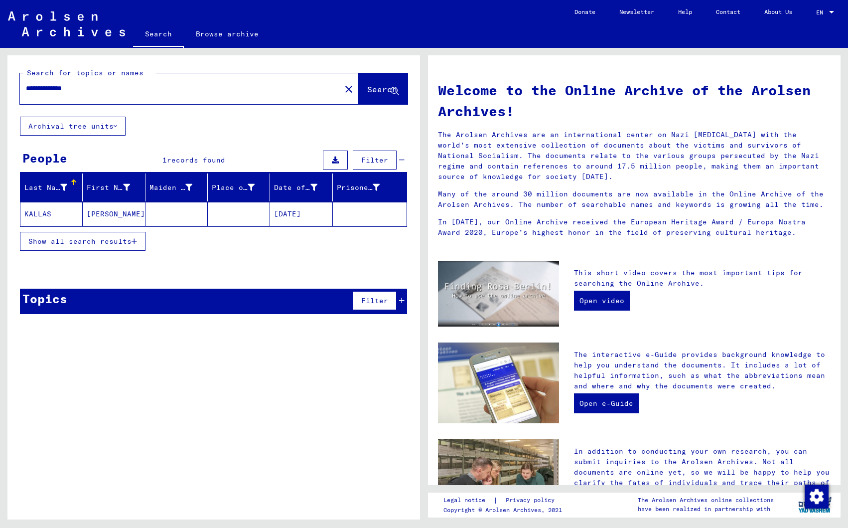
click at [33, 213] on mat-cell "KALLAS" at bounding box center [51, 214] width 62 height 24
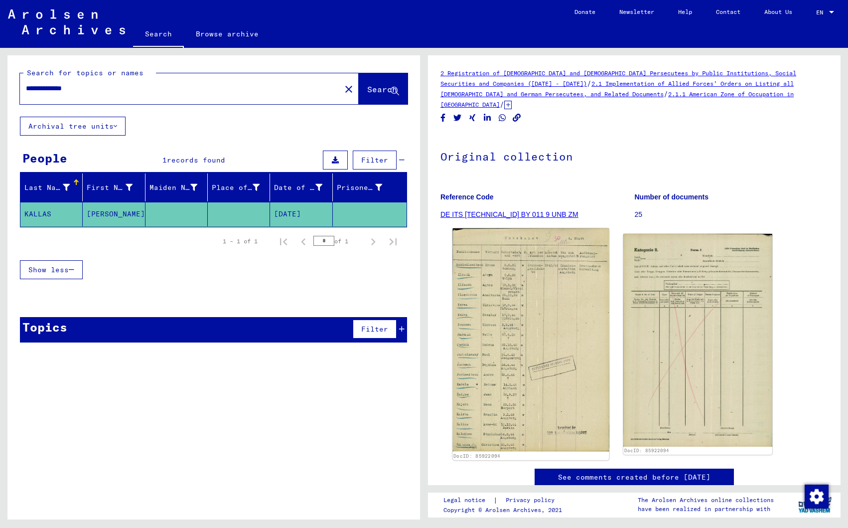
click at [572, 315] on img at bounding box center [531, 339] width 157 height 223
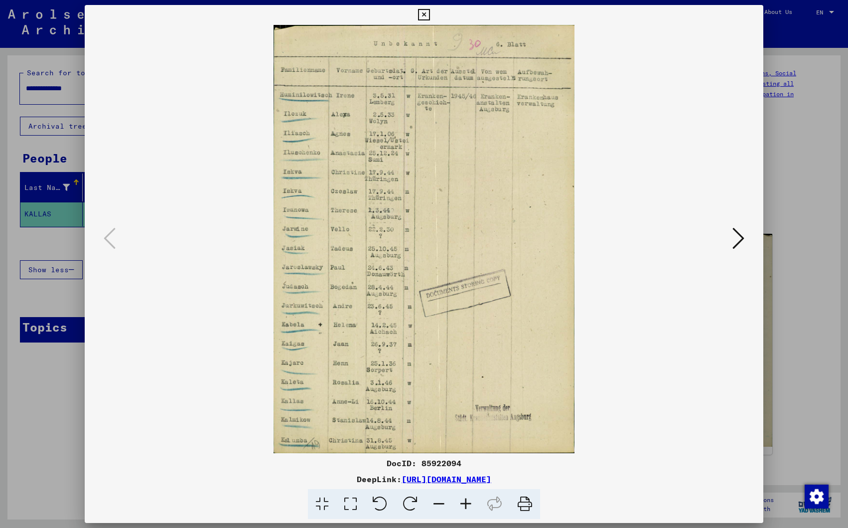
click at [430, 13] on icon at bounding box center [423, 15] width 11 height 12
